Goal: Transaction & Acquisition: Purchase product/service

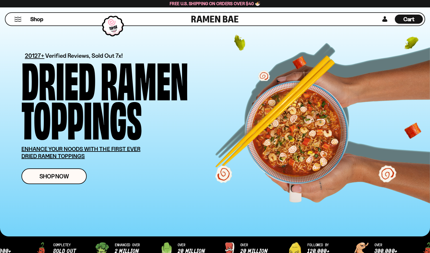
scroll to position [55, 0]
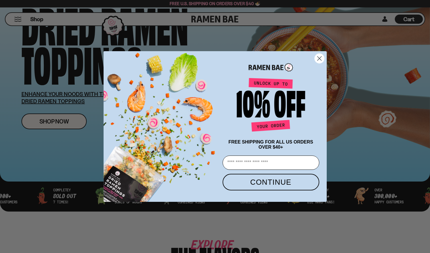
click at [54, 124] on div "Close dialog FREE SHIPPING FOR ALL US ORDERS OVER $40+ Email CONTINUE ******" at bounding box center [215, 126] width 430 height 253
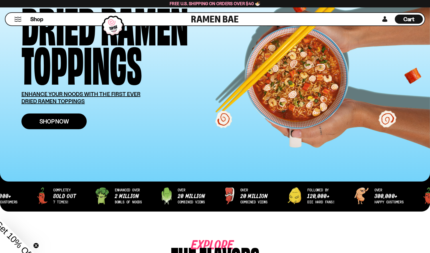
click at [54, 124] on span "Shop Now" at bounding box center [53, 121] width 29 height 6
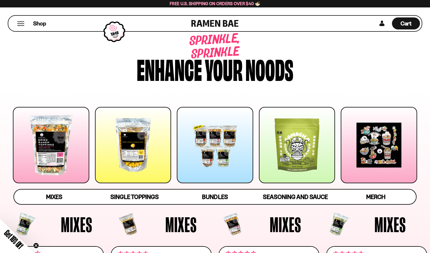
click at [75, 160] on div at bounding box center [51, 145] width 76 height 76
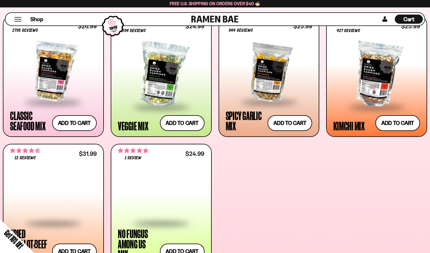
scroll to position [240, 0]
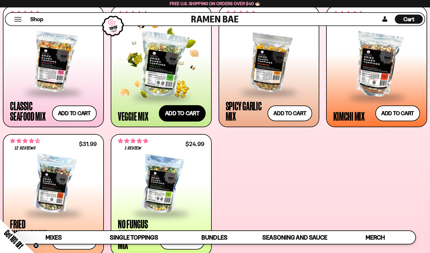
click at [188, 116] on button "Add to cart" at bounding box center [182, 113] width 47 height 17
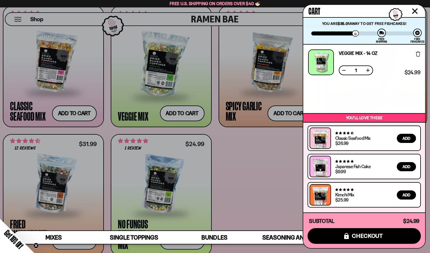
click at [252, 160] on div at bounding box center [215, 126] width 430 height 253
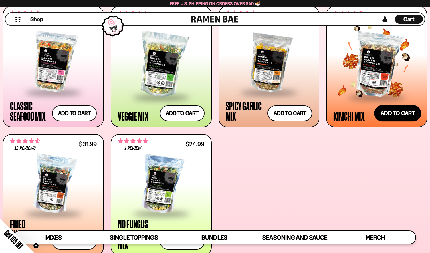
click at [392, 114] on button "Add to cart" at bounding box center [397, 113] width 47 height 17
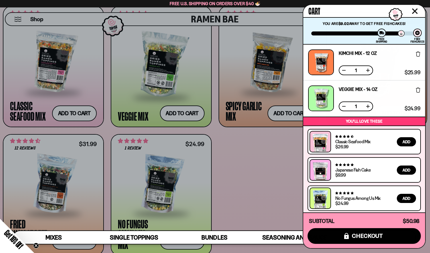
click at [260, 160] on div at bounding box center [215, 126] width 430 height 253
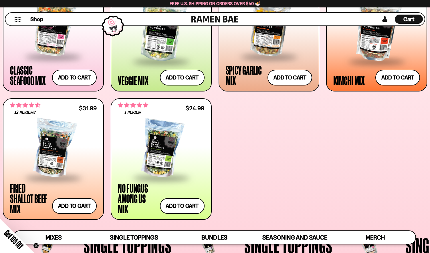
scroll to position [277, 0]
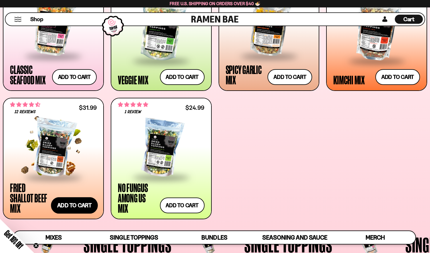
click at [79, 205] on button "Add to cart" at bounding box center [74, 205] width 47 height 17
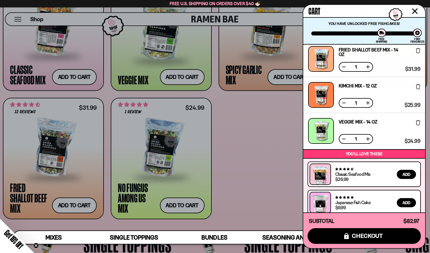
click at [255, 161] on div at bounding box center [215, 126] width 430 height 253
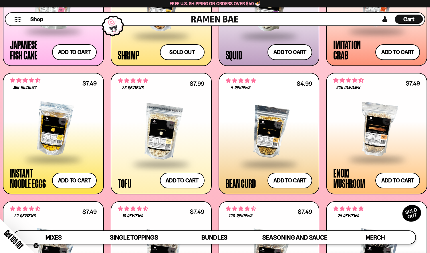
scroll to position [600, 0]
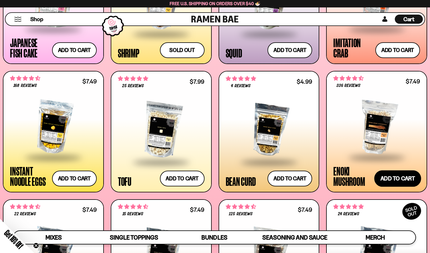
click at [397, 179] on button "Add to cart" at bounding box center [397, 178] width 47 height 17
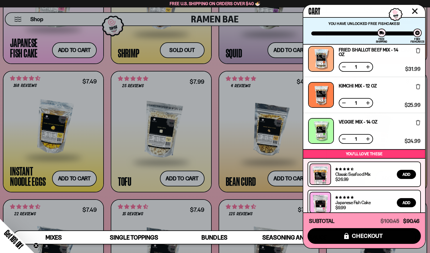
click at [225, 103] on div at bounding box center [215, 126] width 430 height 253
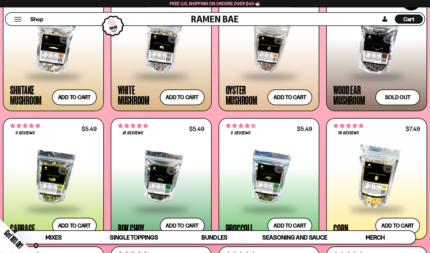
scroll to position [826, 0]
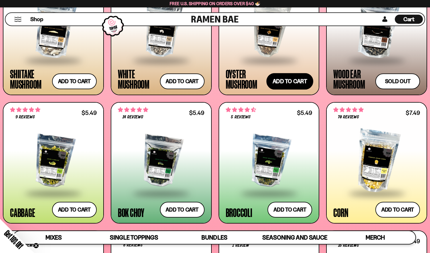
click at [291, 82] on button "Add to cart" at bounding box center [289, 81] width 47 height 17
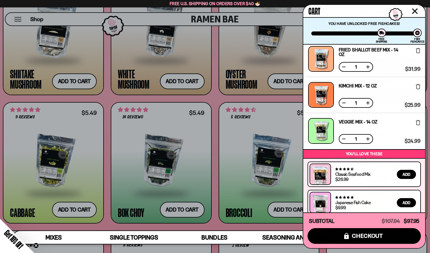
click at [190, 207] on div at bounding box center [215, 126] width 430 height 253
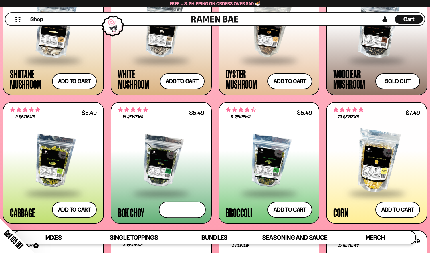
click at [190, 207] on button "Add to cart" at bounding box center [182, 210] width 47 height 17
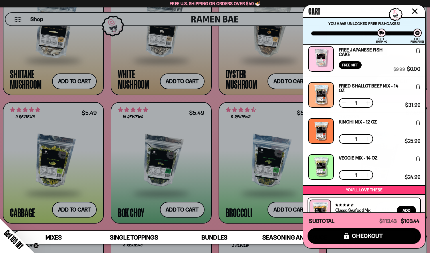
click at [203, 174] on div at bounding box center [215, 126] width 430 height 253
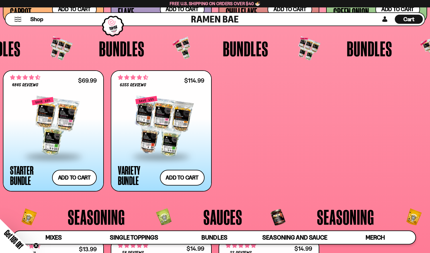
scroll to position [1100, 0]
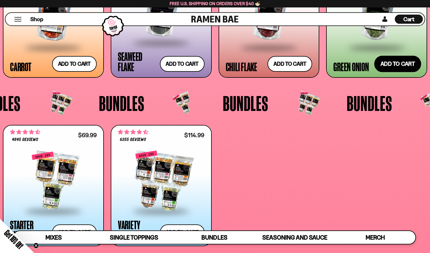
click at [399, 65] on button "Add to cart" at bounding box center [397, 63] width 47 height 17
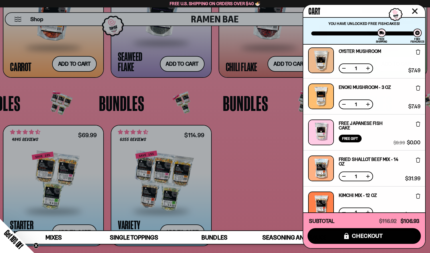
scroll to position [217, 0]
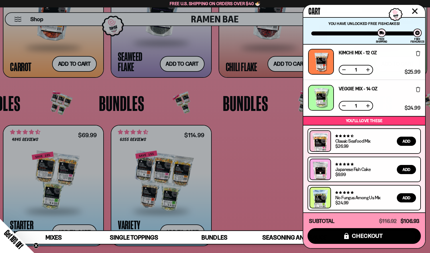
click at [260, 167] on div at bounding box center [215, 126] width 430 height 253
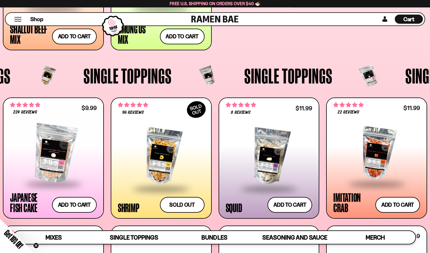
scroll to position [446, 0]
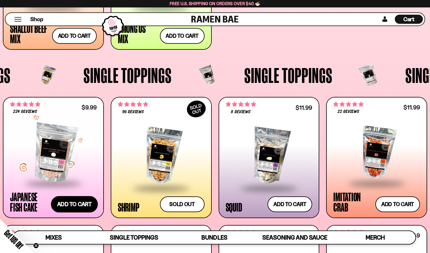
click at [80, 203] on button "Add to cart" at bounding box center [74, 204] width 47 height 17
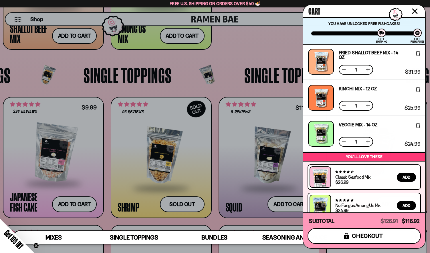
click at [369, 238] on span "checkout" at bounding box center [367, 236] width 31 height 6
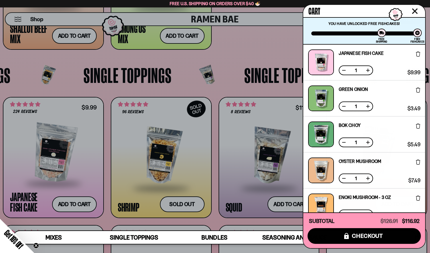
click at [344, 72] on button at bounding box center [344, 70] width 6 height 6
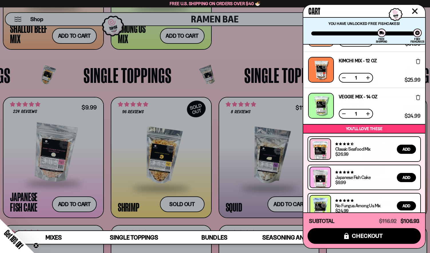
scroll to position [217, 0]
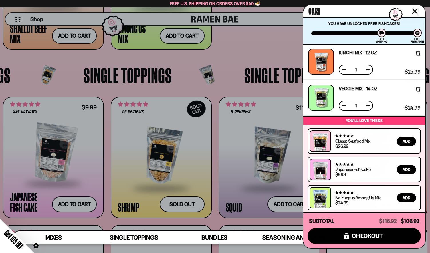
click at [265, 45] on div at bounding box center [215, 126] width 430 height 253
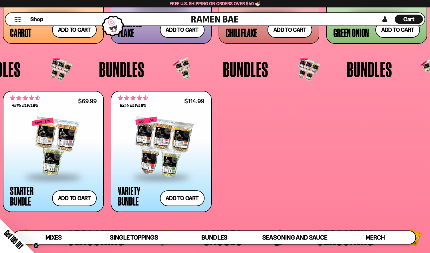
scroll to position [1134, 0]
click at [409, 22] on span "Cart" at bounding box center [408, 19] width 11 height 7
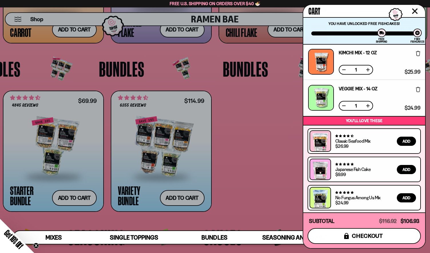
click at [359, 239] on span "checkout" at bounding box center [367, 236] width 31 height 6
